Goal: Task Accomplishment & Management: Manage account settings

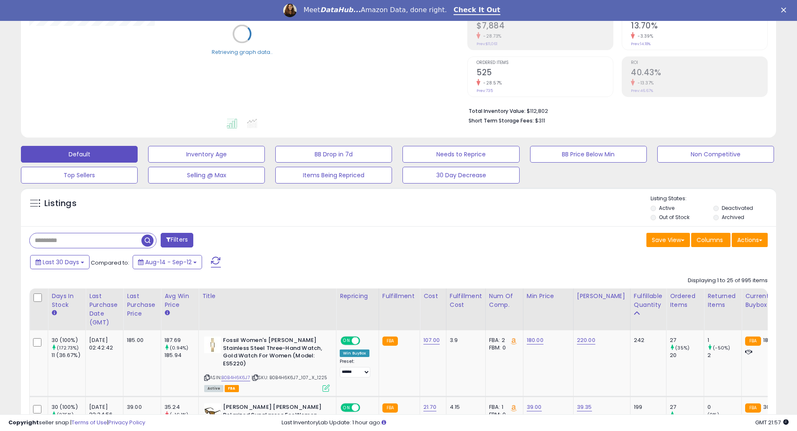
scroll to position [223, 0]
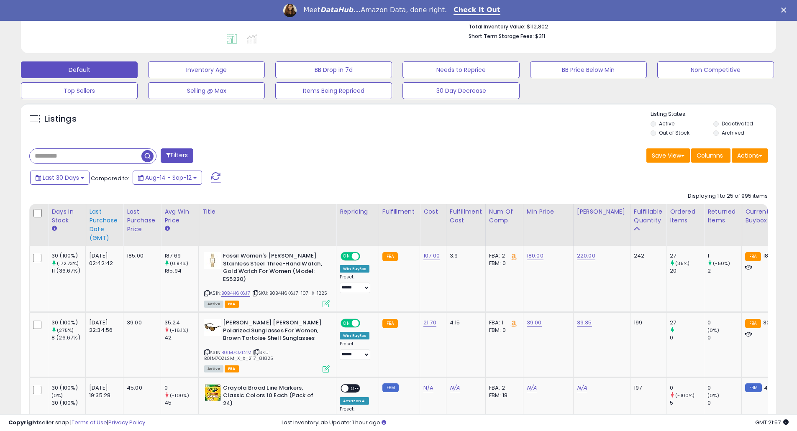
click at [100, 219] on div "Last Purchase Date (GMT)" at bounding box center [104, 225] width 31 height 35
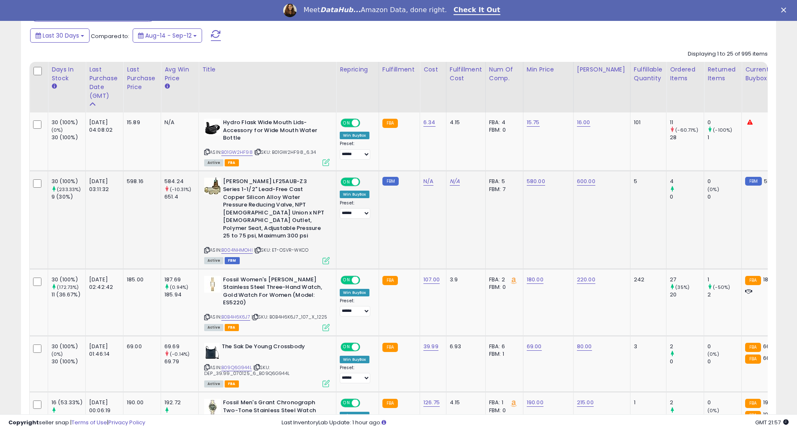
scroll to position [335, 0]
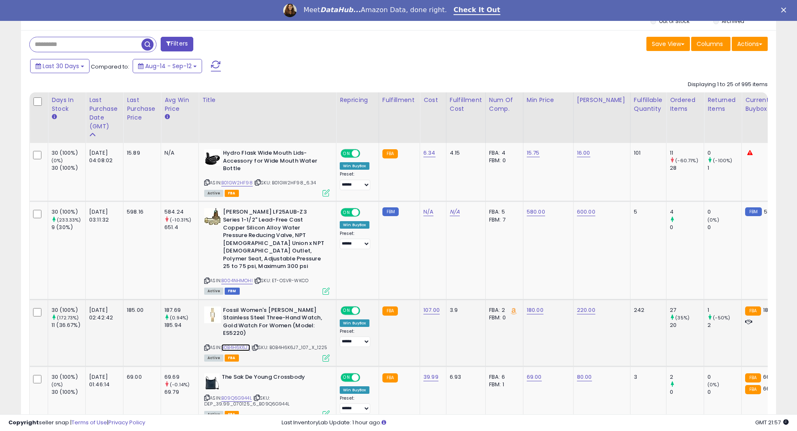
click at [241, 344] on link "B0B4H6K6J7" at bounding box center [235, 347] width 29 height 7
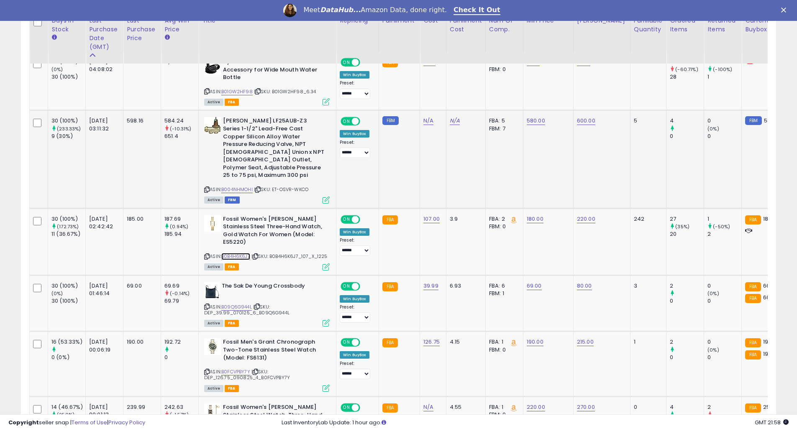
scroll to position [446, 0]
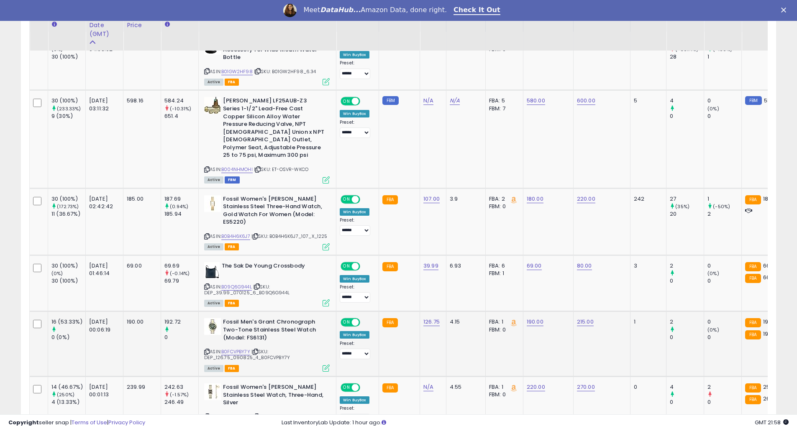
click at [240, 346] on div "ASIN: B0FCVPBY7Y | SKU: DEP_126.75_090825_4_B0FCVPBY7Y Active FBA" at bounding box center [267, 344] width 126 height 53
click at [239, 349] on link "B0FCVPBY7Y" at bounding box center [235, 352] width 29 height 7
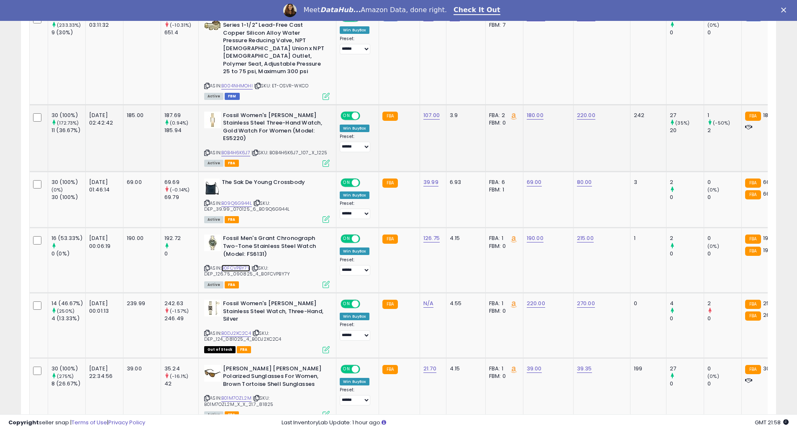
scroll to position [558, 0]
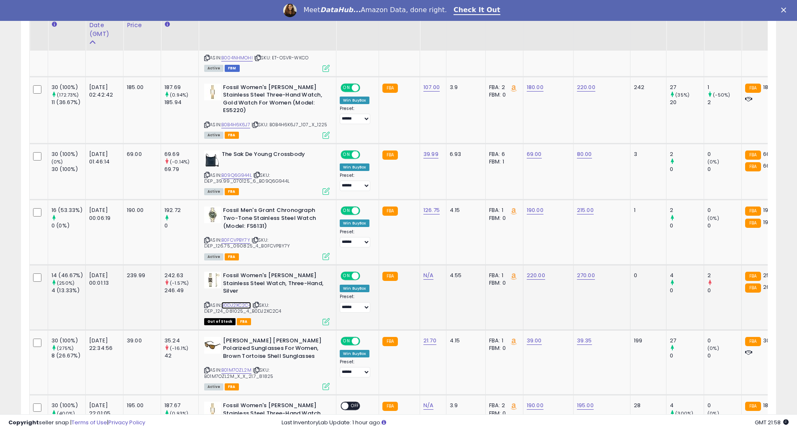
click at [239, 302] on link "B0DJ2XC2C4" at bounding box center [236, 305] width 30 height 7
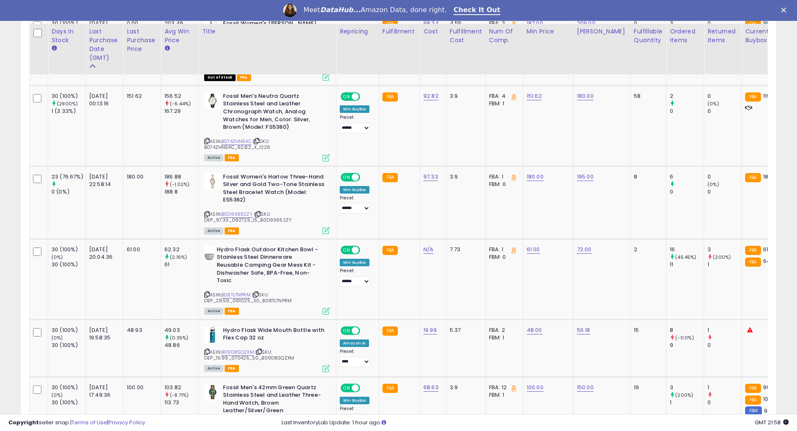
scroll to position [1562, 0]
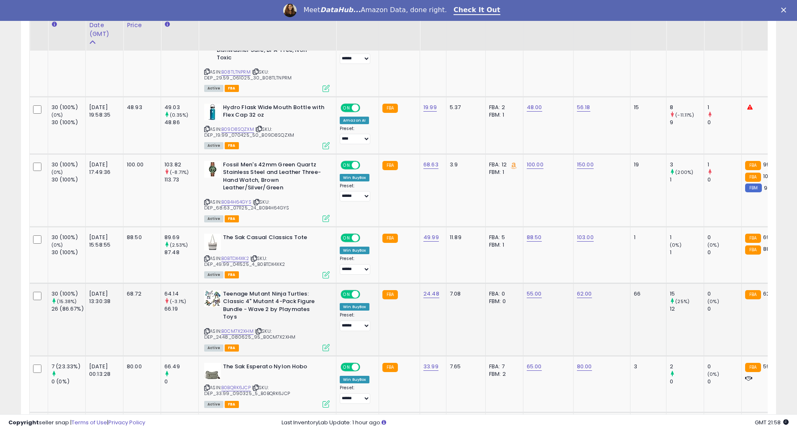
click at [577, 302] on td "62.00" at bounding box center [601, 319] width 57 height 73
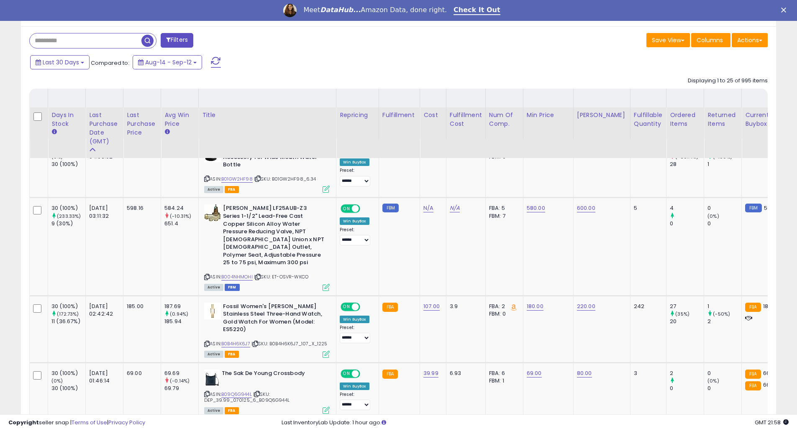
scroll to position [335, 0]
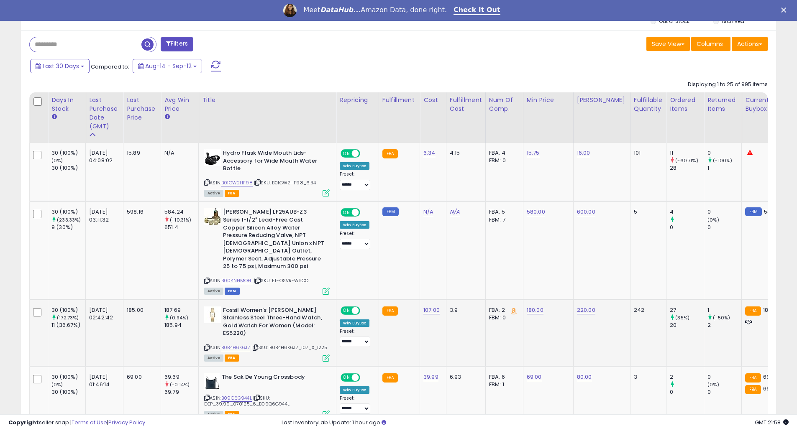
click at [315, 349] on div "ASIN: B0B4H6K6J7 | SKU: B0B4H6K6J7_107_X_1225 Active FBA" at bounding box center [267, 334] width 126 height 54
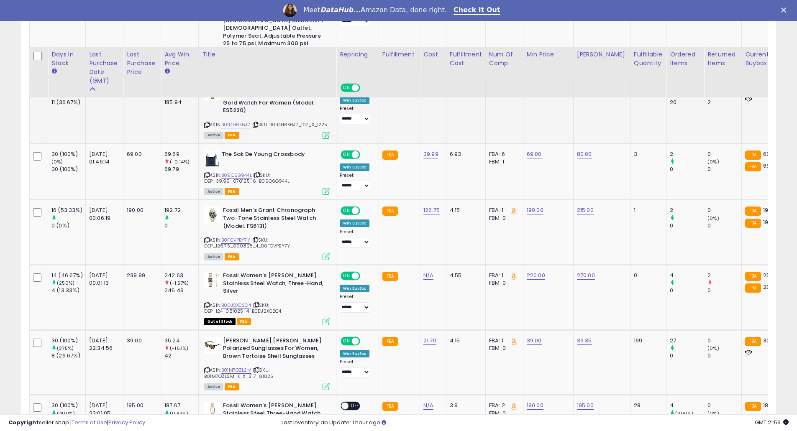
scroll to position [669, 0]
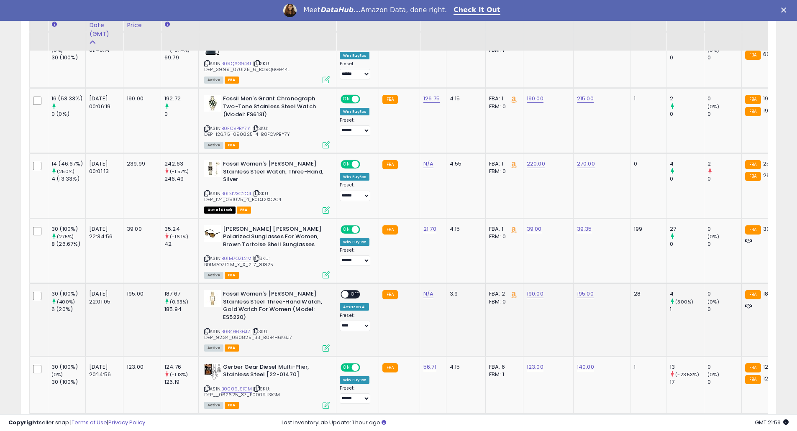
click at [298, 333] on div "ASIN: B0B4H6K6J7 | SKU: DEP_92.34_080825_33_B0B4H6K6J7 Active FBA" at bounding box center [267, 320] width 126 height 60
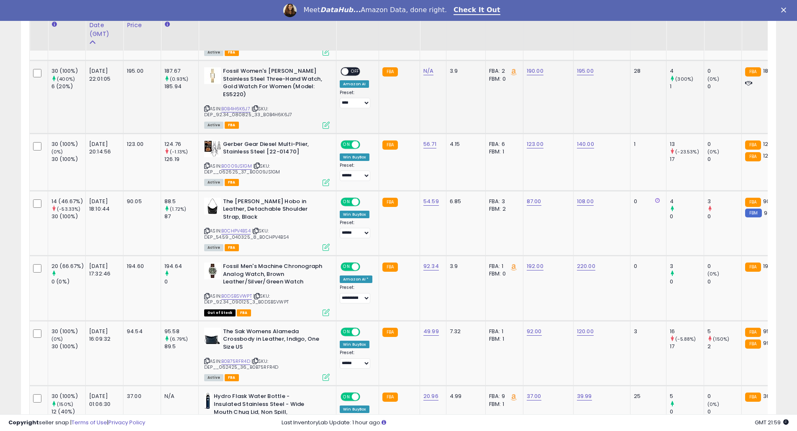
scroll to position [1004, 0]
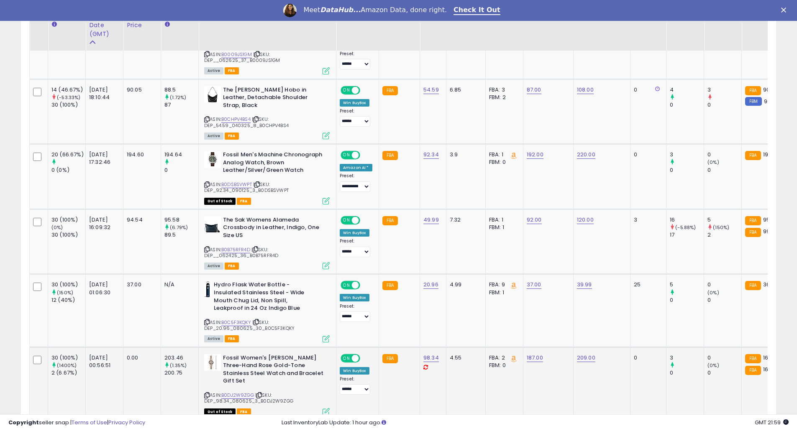
click at [457, 392] on td "4.55" at bounding box center [465, 383] width 39 height 73
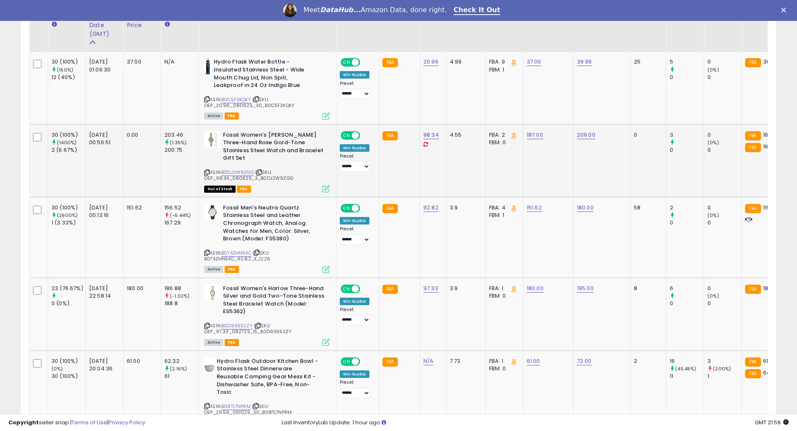
scroll to position [1339, 0]
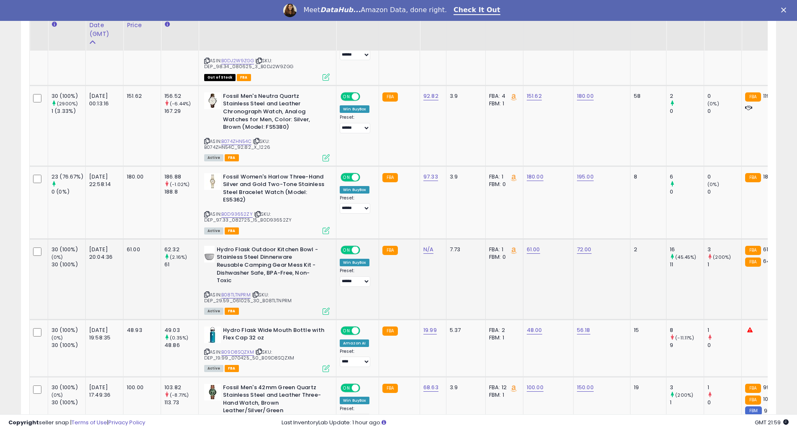
click at [551, 261] on td "61.00" at bounding box center [548, 279] width 50 height 81
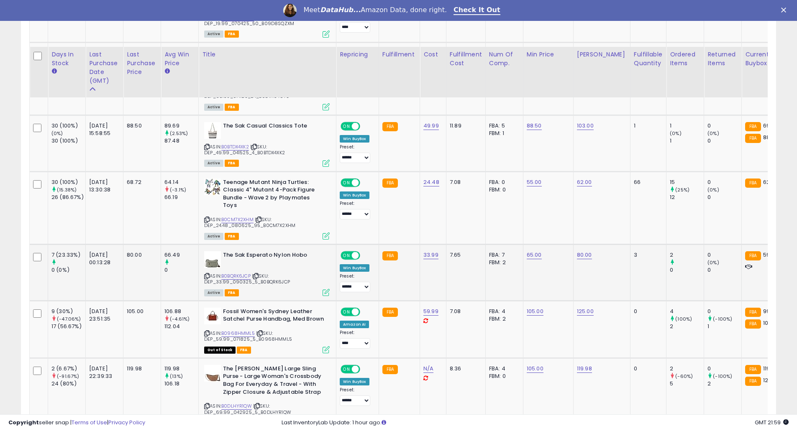
scroll to position [1785, 0]
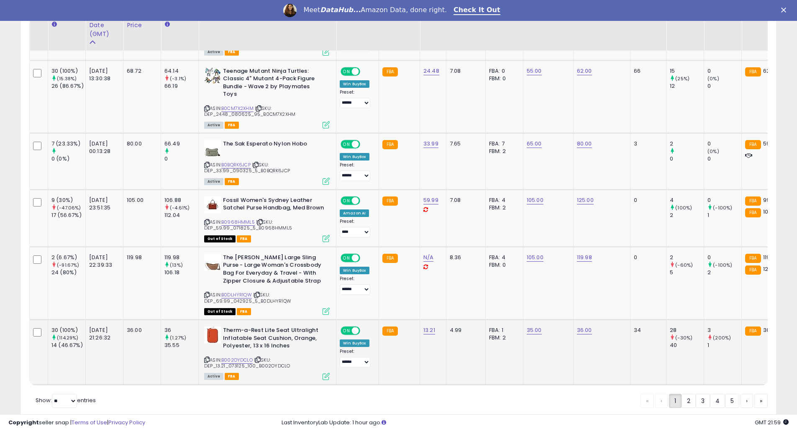
click at [637, 352] on td "34" at bounding box center [648, 352] width 36 height 65
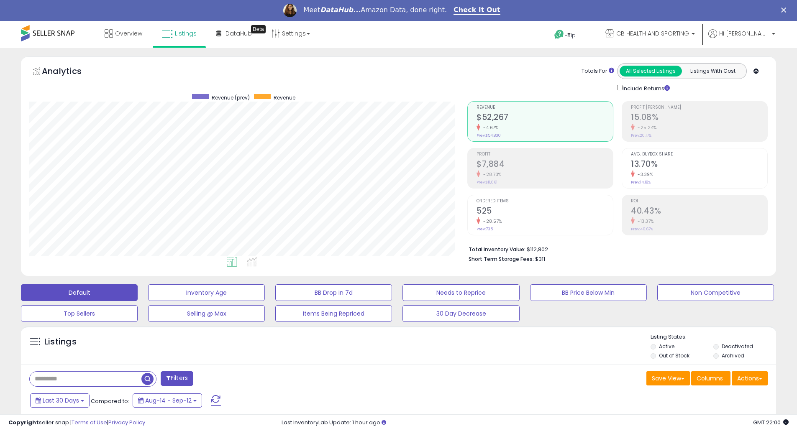
scroll to position [223, 0]
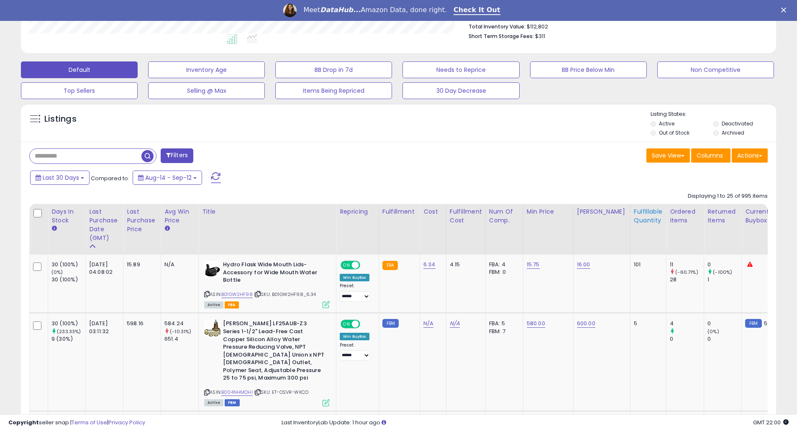
click at [651, 213] on div "Fulfillable Quantity" at bounding box center [648, 217] width 29 height 18
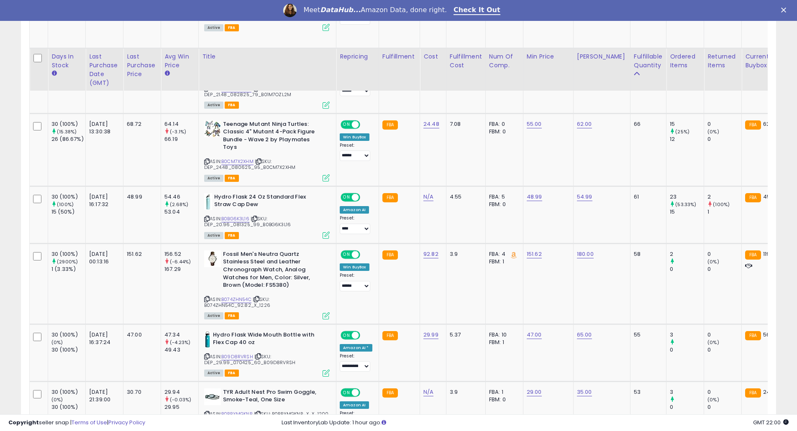
scroll to position [1115, 0]
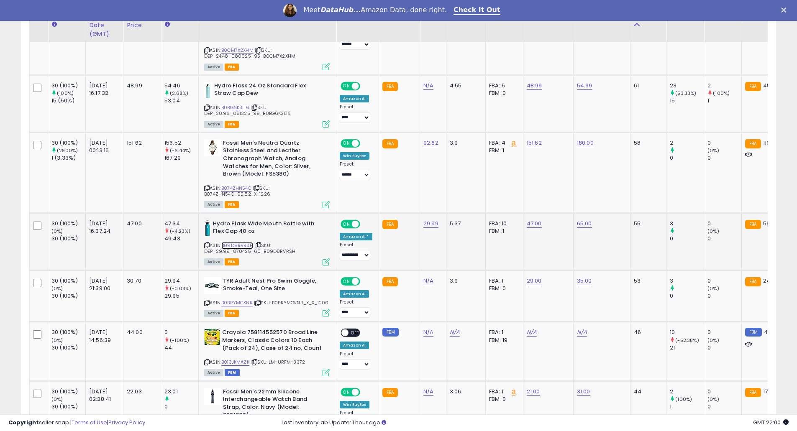
click at [236, 242] on link "B09D8RVRSH" at bounding box center [237, 245] width 32 height 7
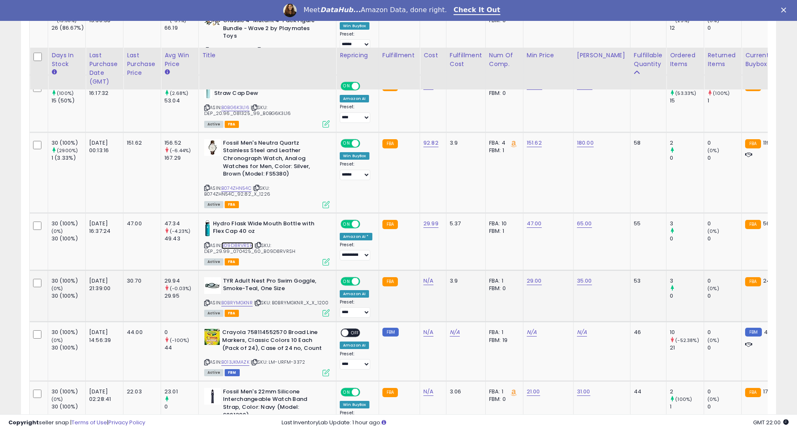
scroll to position [1227, 0]
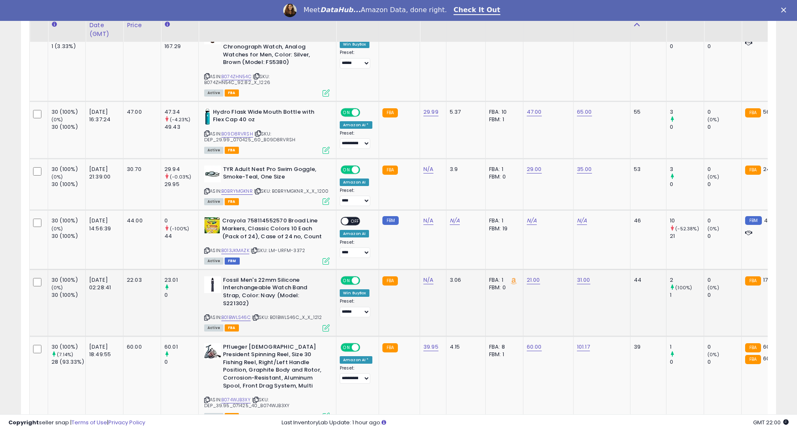
click at [608, 305] on td "31.00" at bounding box center [601, 302] width 57 height 67
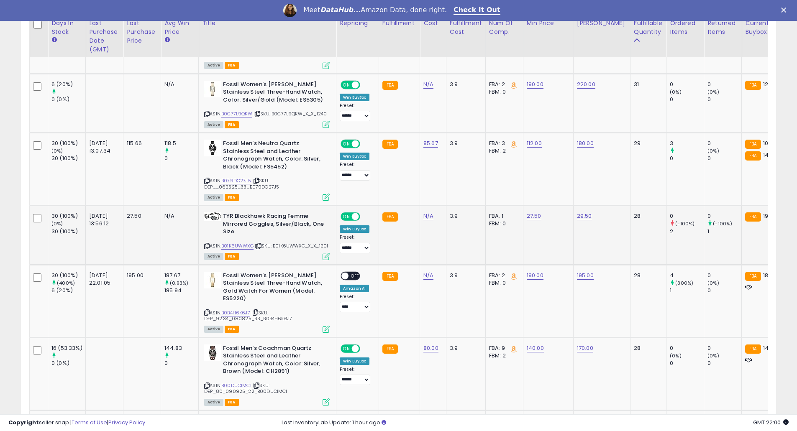
scroll to position [1674, 0]
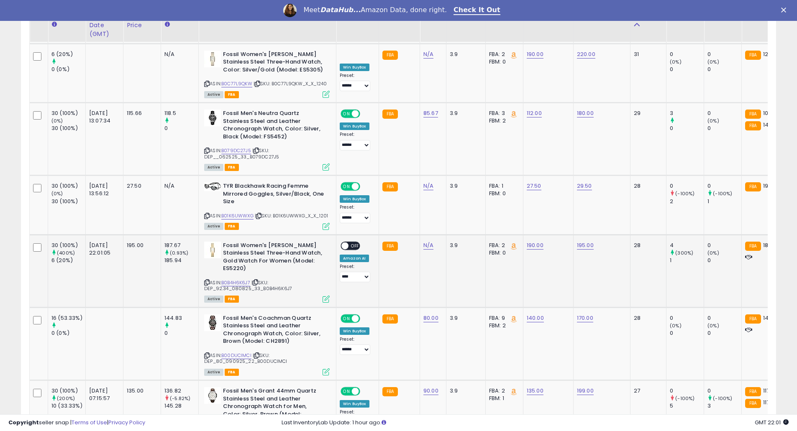
click at [519, 283] on td "FBA: 2 Low FBA: 184.48 Low FBA Back Ordered: 187.30 Low FBM: 184.48 Low SFP: n/…" at bounding box center [504, 271] width 38 height 73
click at [451, 285] on td "3.9" at bounding box center [465, 271] width 39 height 73
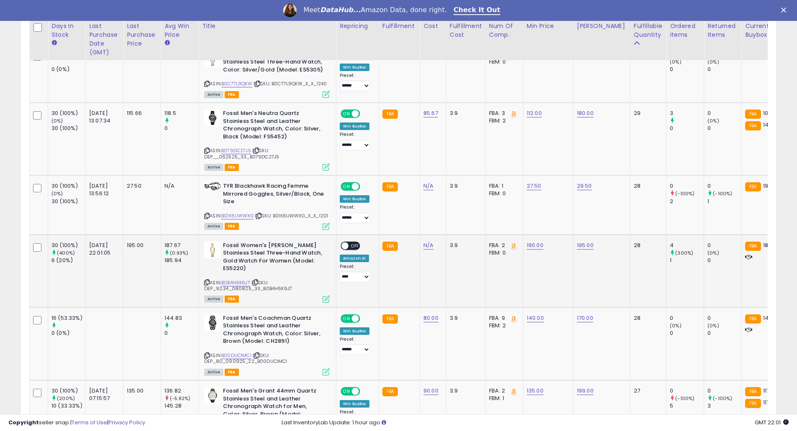
scroll to position [1768, 0]
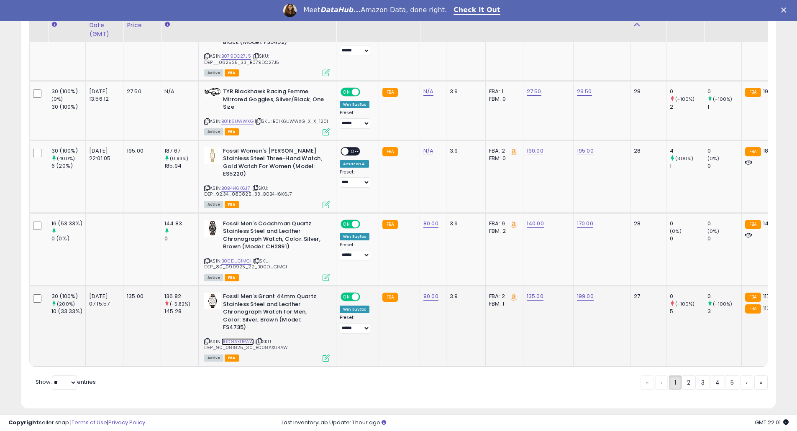
click at [250, 338] on link "B008AXURAW" at bounding box center [237, 341] width 33 height 7
click at [688, 376] on link "2" at bounding box center [689, 383] width 14 height 14
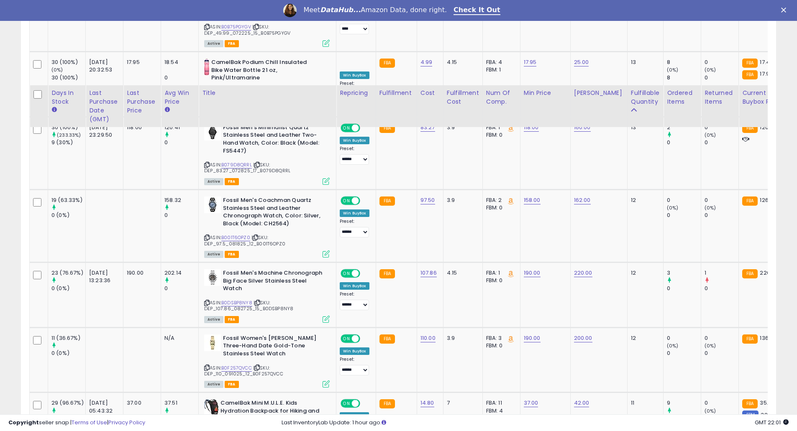
scroll to position [1791, 0]
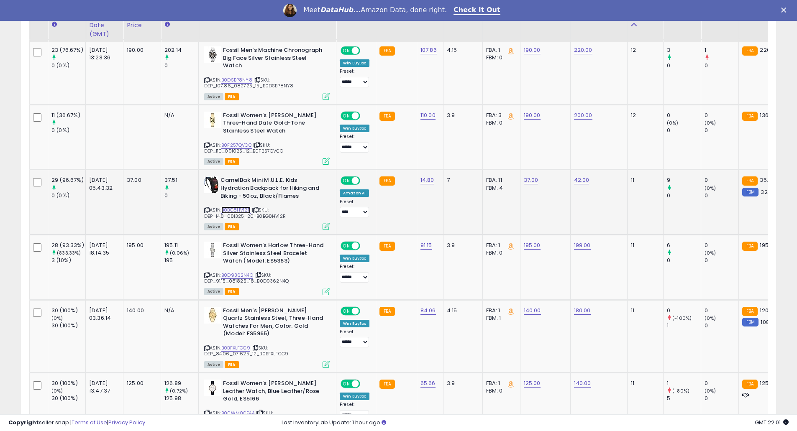
click at [238, 207] on link "B0BG8HV12R" at bounding box center [235, 210] width 29 height 7
click at [531, 176] on link "37.00" at bounding box center [531, 180] width 15 height 8
drag, startPoint x: 498, startPoint y: 147, endPoint x: 395, endPoint y: 132, distance: 104.1
type input "**"
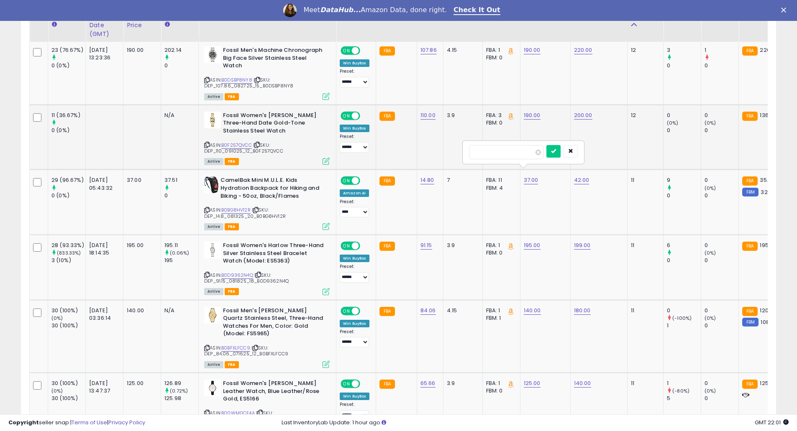
click button "submit" at bounding box center [553, 151] width 14 height 13
click at [363, 208] on select "**********" at bounding box center [354, 212] width 29 height 10
select select "******"
click at [340, 207] on select "**********" at bounding box center [354, 212] width 29 height 10
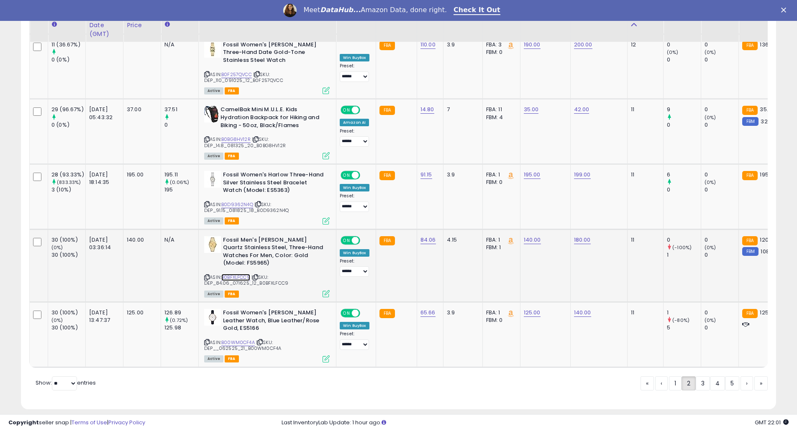
click at [238, 274] on link "B0BFXLFCC9" at bounding box center [235, 277] width 29 height 7
click at [699, 377] on link "3" at bounding box center [703, 384] width 14 height 14
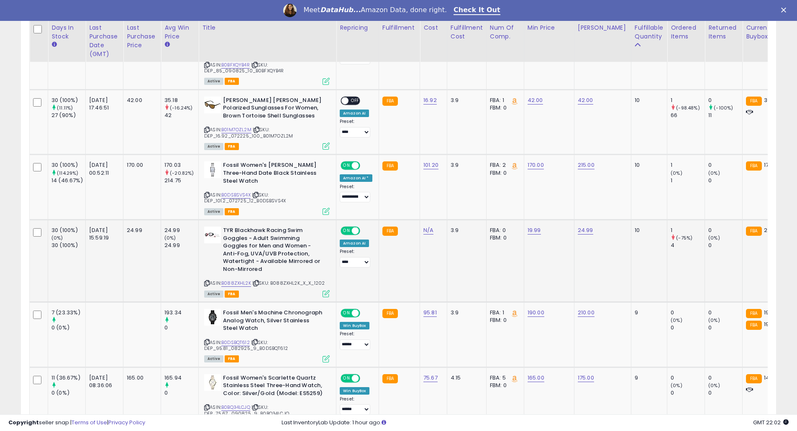
scroll to position [675, 0]
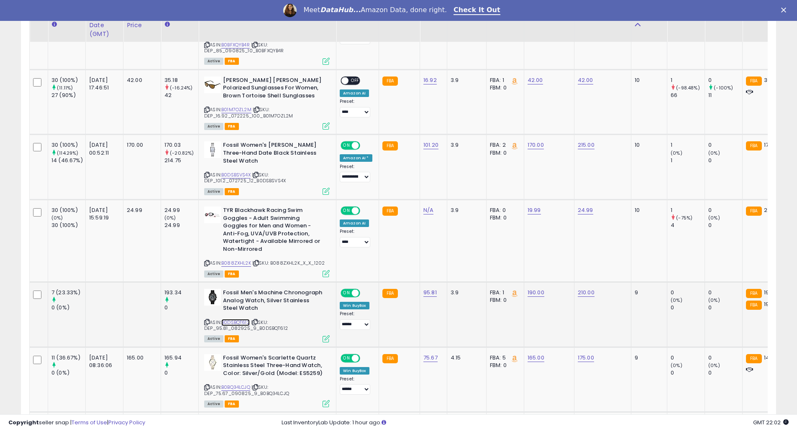
click at [242, 319] on link "B0DSBQT612" at bounding box center [235, 322] width 28 height 7
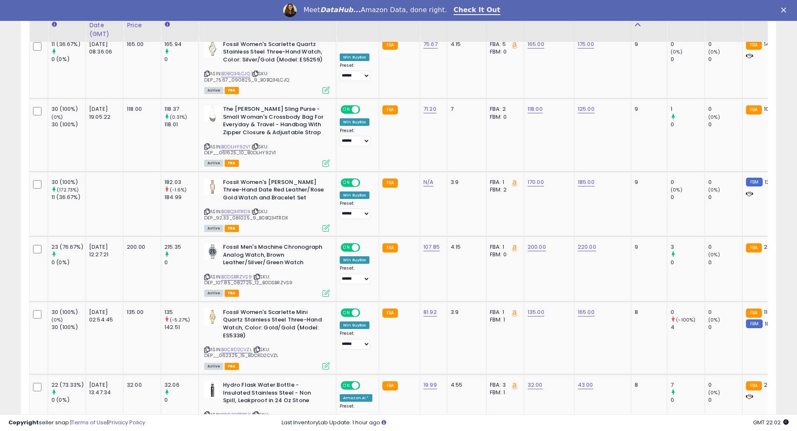
scroll to position [1010, 0]
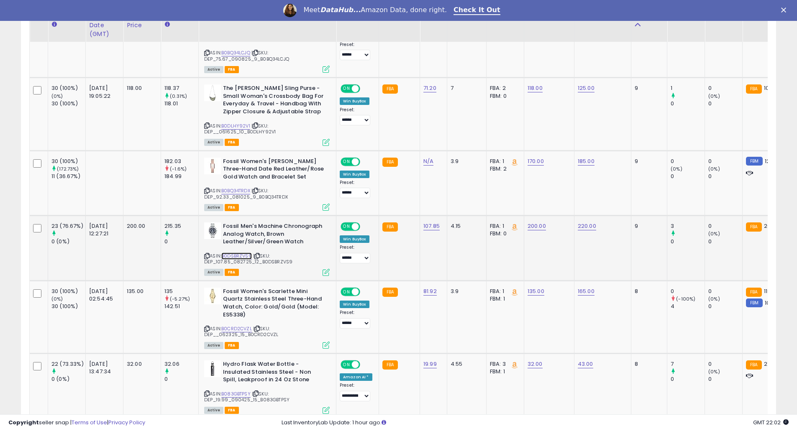
click at [238, 253] on link "B0DSBRZVS9" at bounding box center [236, 256] width 31 height 7
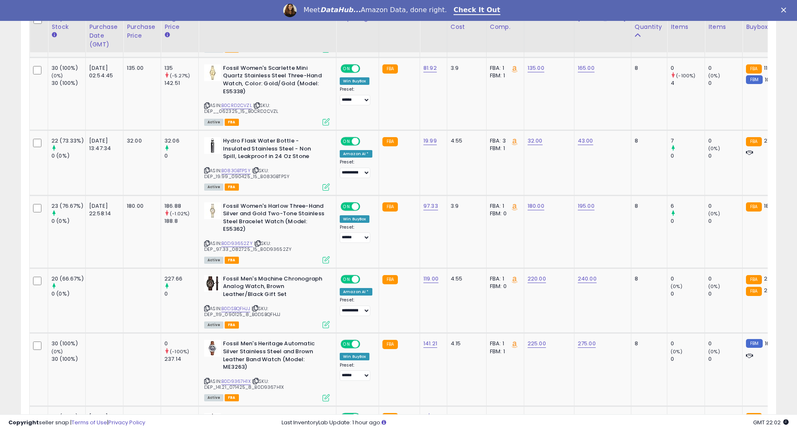
scroll to position [1344, 0]
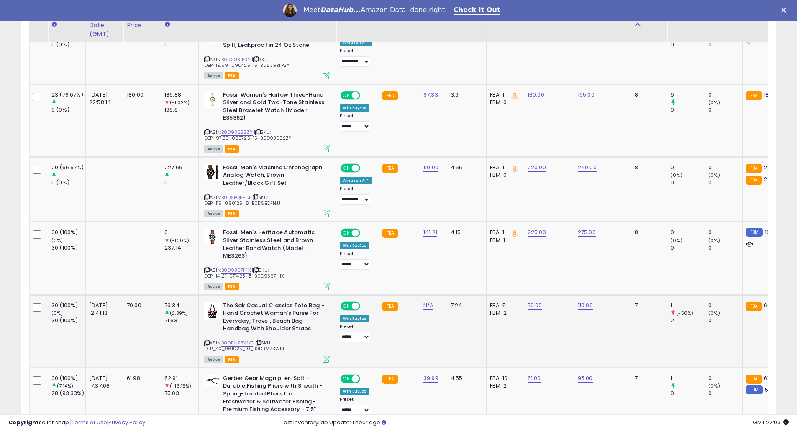
click at [487, 316] on td "FBA: 5 Low FBA: 69.96 Low FBA Back Ordered: n/a Low FBM: 69.96 Low SFP: n/a FBM…" at bounding box center [505, 331] width 38 height 73
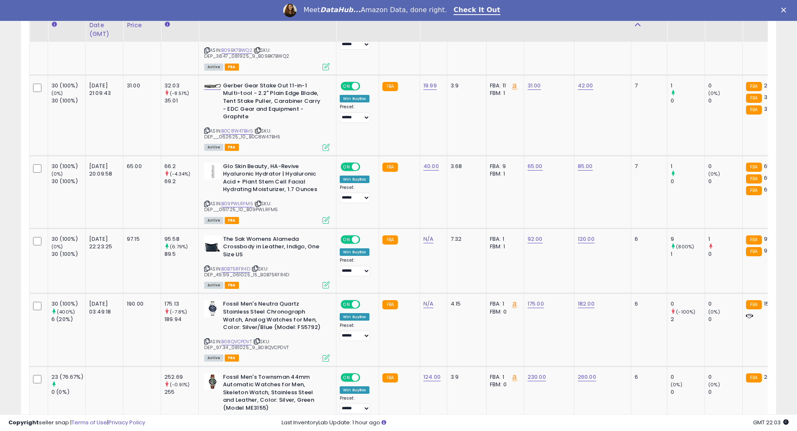
scroll to position [1848, 0]
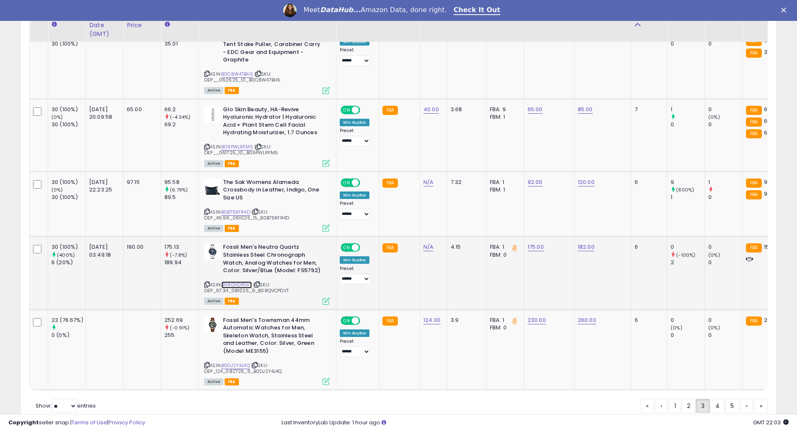
click at [227, 282] on link "B08QVCPDVT" at bounding box center [236, 285] width 31 height 7
click at [532, 243] on link "175.00" at bounding box center [536, 247] width 16 height 8
drag, startPoint x: 513, startPoint y: 190, endPoint x: 440, endPoint y: 188, distance: 72.8
type input "***"
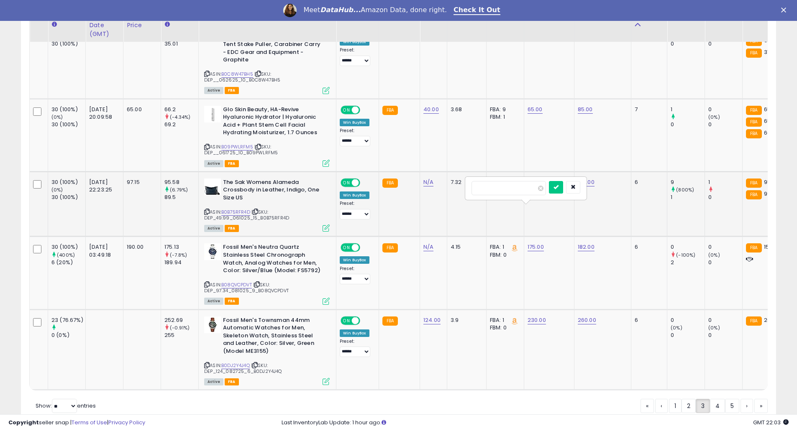
click button "submit" at bounding box center [556, 187] width 14 height 13
click at [351, 274] on select "**********" at bounding box center [355, 279] width 31 height 10
click at [490, 246] on td "FBA: 1 Low FBA: 156.00 Low FBA Back Ordered: n/a Low FBM: 156.00 Low SFP: n/a F…" at bounding box center [505, 273] width 38 height 73
click at [528, 243] on link "156.00" at bounding box center [536, 247] width 17 height 8
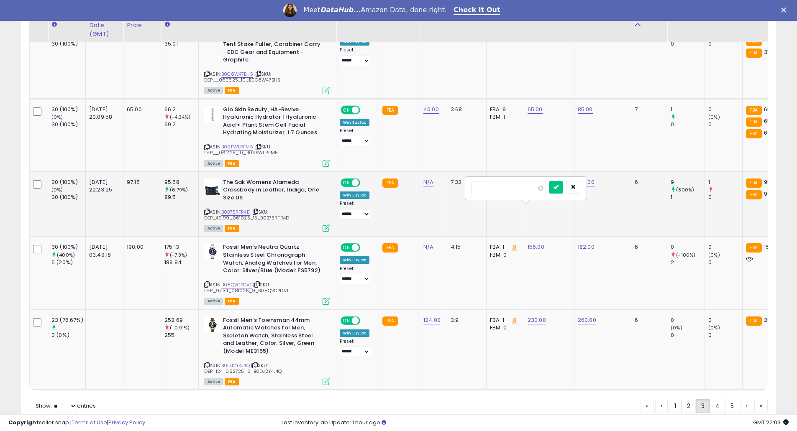
drag, startPoint x: 528, startPoint y: 191, endPoint x: 458, endPoint y: 180, distance: 71.5
click at [549, 181] on button "submit" at bounding box center [556, 187] width 14 height 13
drag, startPoint x: 533, startPoint y: 185, endPoint x: 458, endPoint y: 179, distance: 76.0
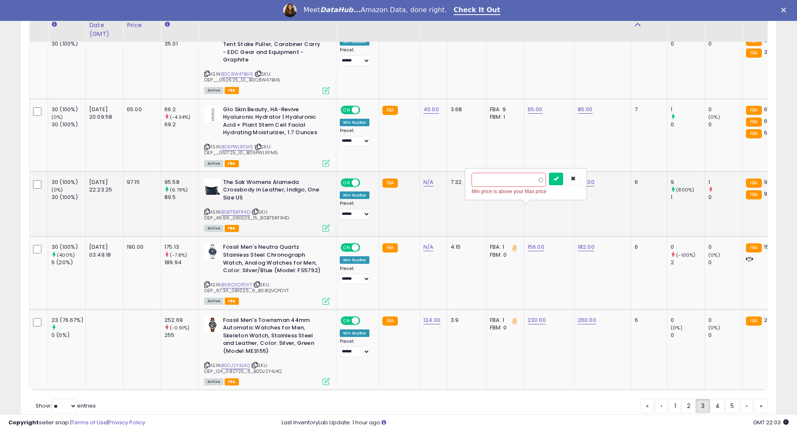
type input "***"
click button "submit" at bounding box center [556, 179] width 14 height 13
click at [712, 399] on link "4" at bounding box center [717, 406] width 15 height 14
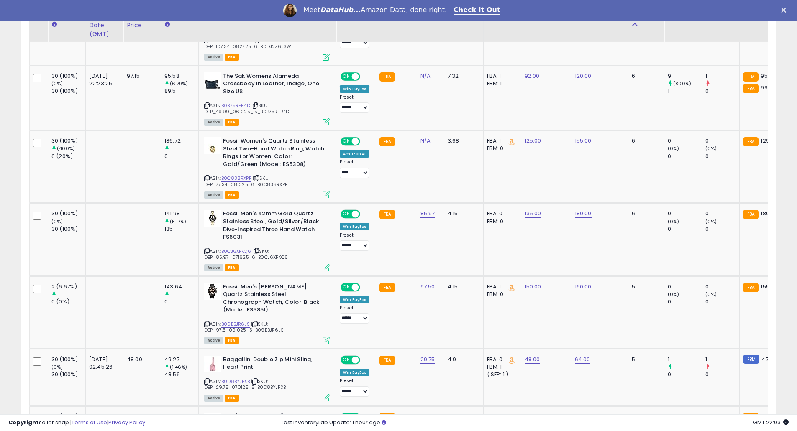
scroll to position [787, 0]
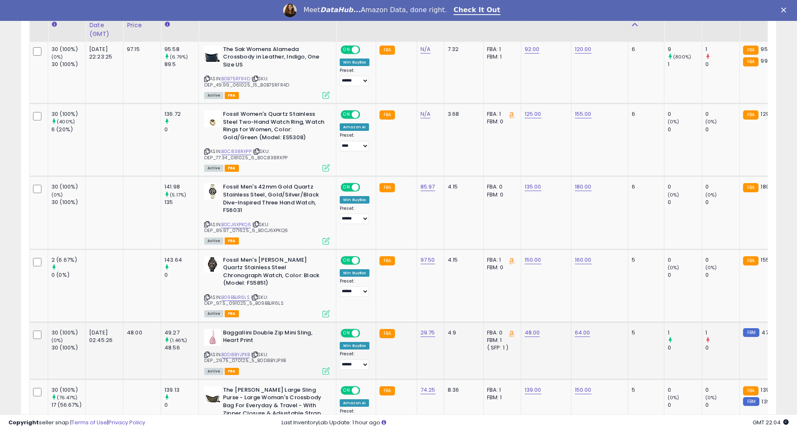
click at [487, 349] on td "FBA: 0 Low FBA: n/a Low FBA Back Ordered: n/a Low FBM: n/a Low SFP: 47.78 FBM: …" at bounding box center [502, 350] width 38 height 57
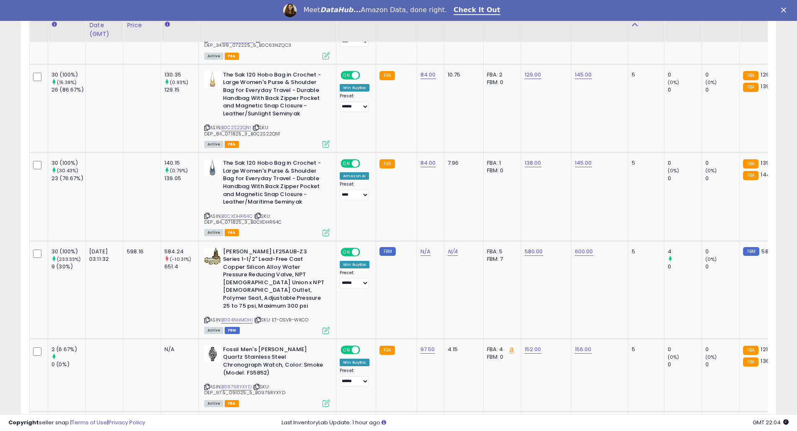
scroll to position [1344, 0]
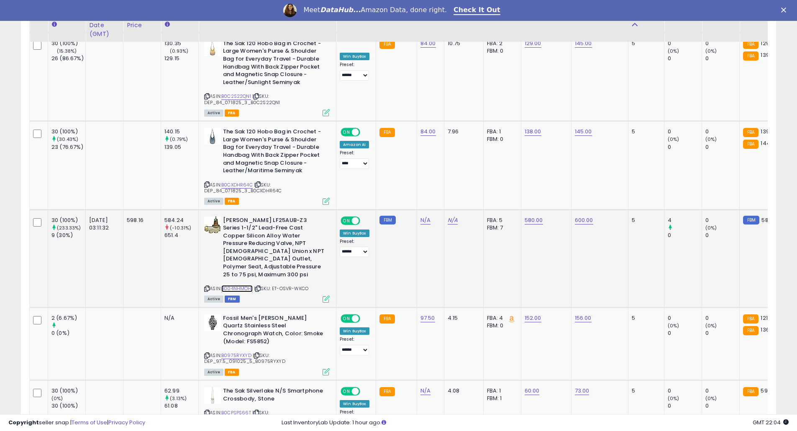
click at [228, 285] on link "B004NHMOHI" at bounding box center [236, 288] width 31 height 7
click at [589, 232] on td "600.00" at bounding box center [599, 259] width 57 height 98
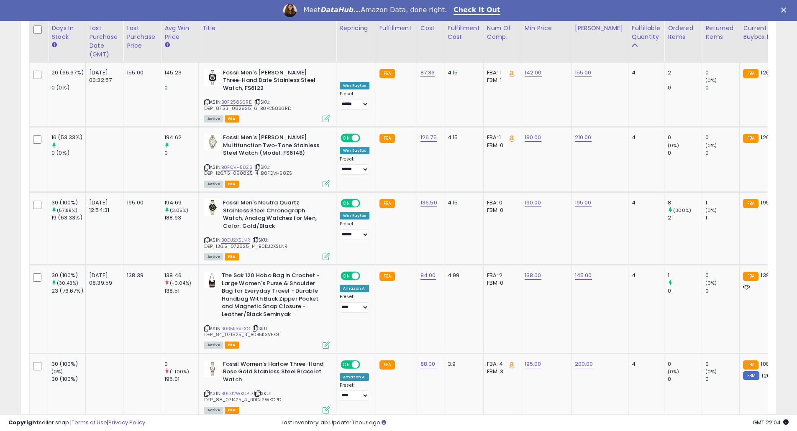
scroll to position [1863, 0]
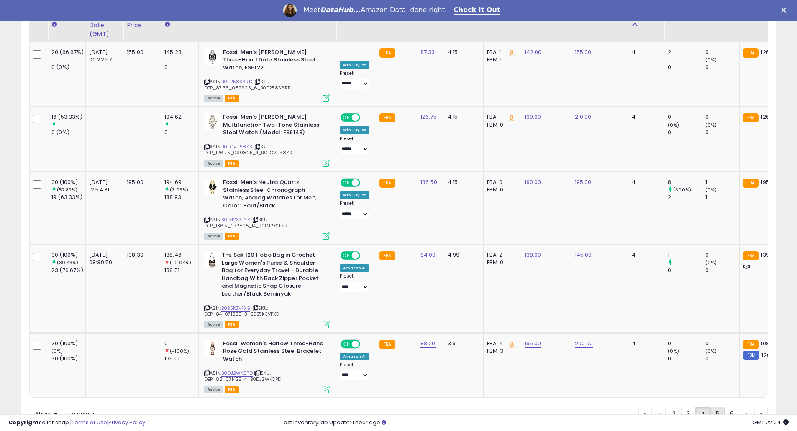
click at [716, 407] on link "5" at bounding box center [717, 414] width 14 height 14
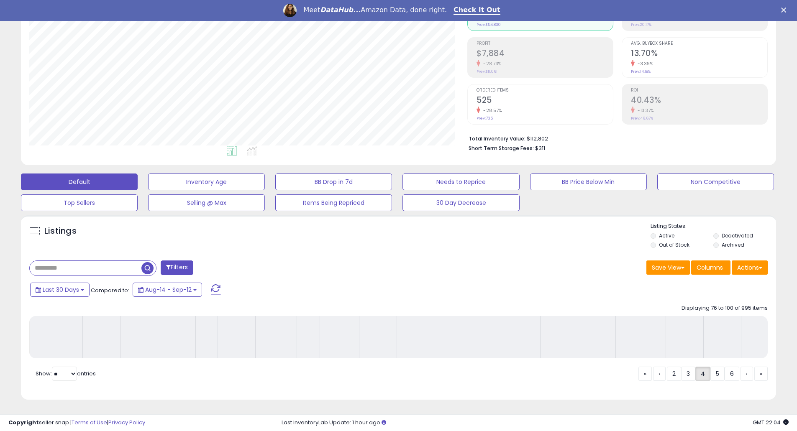
scroll to position [117, 0]
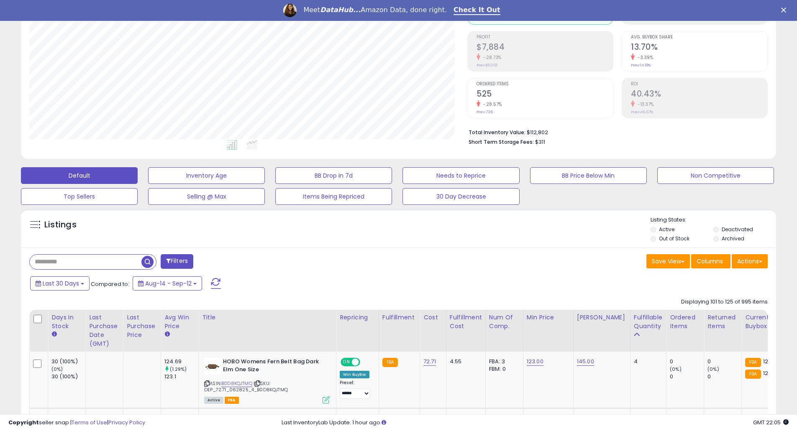
click at [497, 254] on div "Save View Save As New View Update Current View Columns Actions Import Export Vi…" at bounding box center [587, 262] width 376 height 16
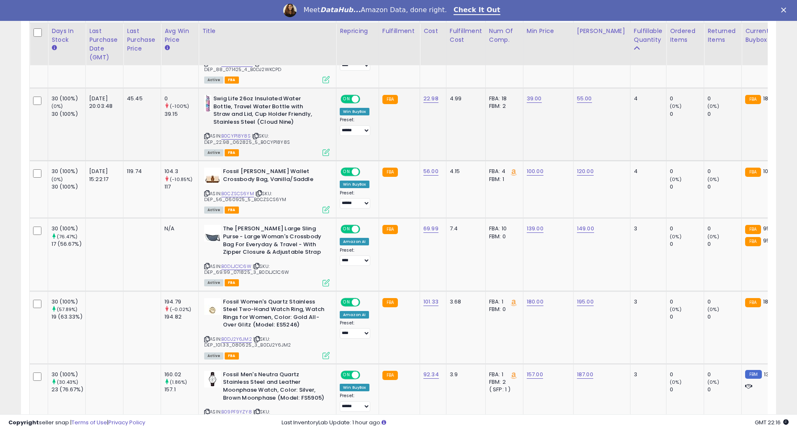
scroll to position [675, 0]
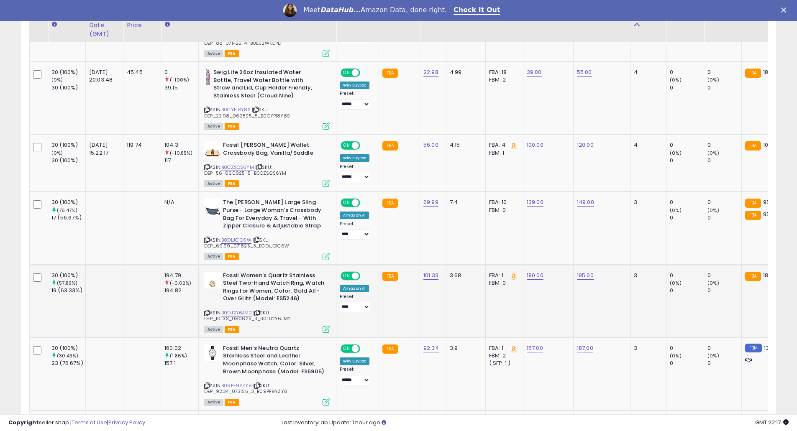
click at [642, 292] on td "3" at bounding box center [648, 301] width 36 height 73
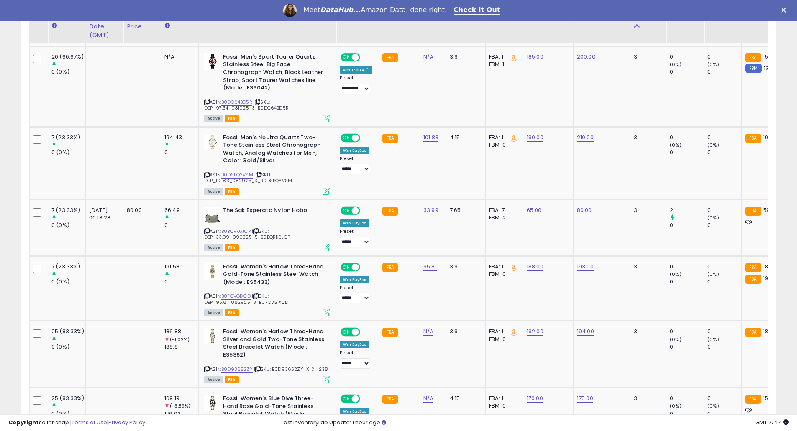
scroll to position [1121, 0]
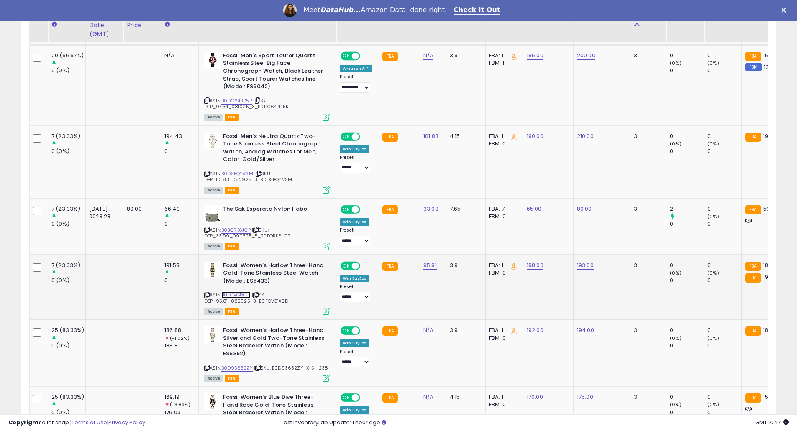
click at [244, 292] on link "B0FCVG1XCD" at bounding box center [235, 295] width 29 height 7
